Goal: Task Accomplishment & Management: Manage account settings

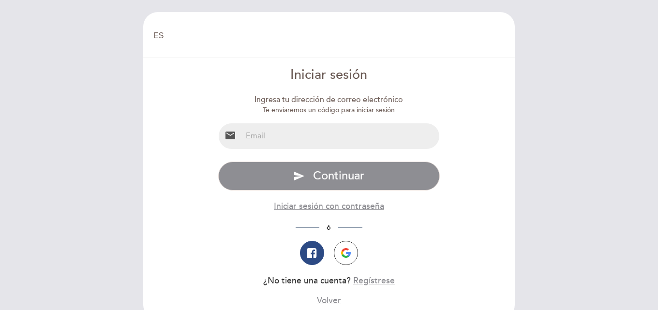
select select "es"
click at [306, 139] on input "email" at bounding box center [341, 136] width 198 height 26
type input "[EMAIL_ADDRESS][PERSON_NAME][DOMAIN_NAME]"
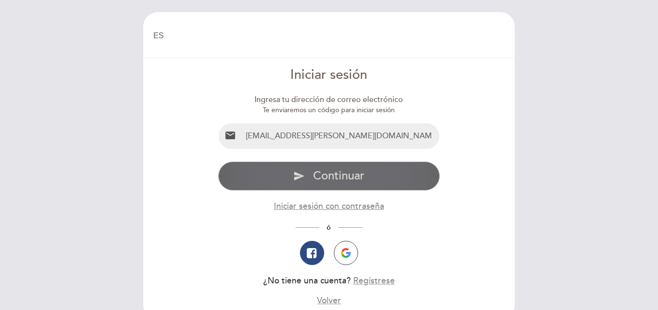
click at [346, 184] on button "send Continuar" at bounding box center [329, 176] width 222 height 29
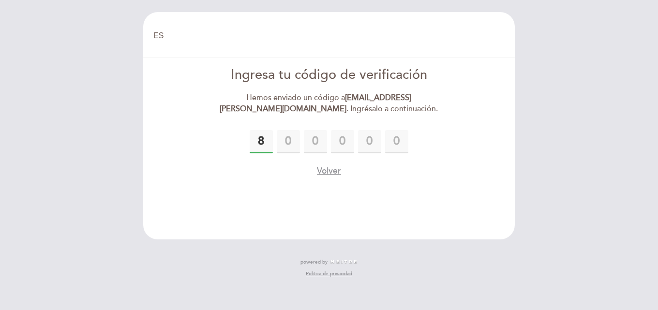
type input "8"
type input "3"
type input "1"
type input "8"
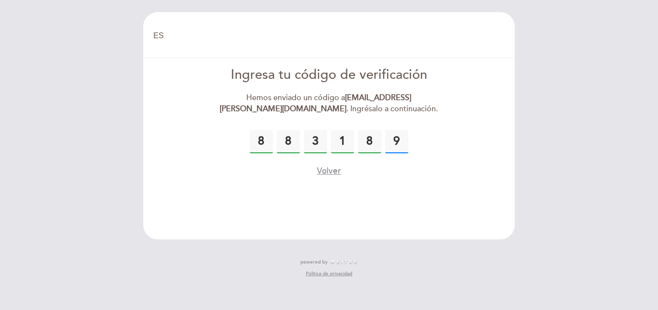
type input "9"
